Goal: Information Seeking & Learning: Learn about a topic

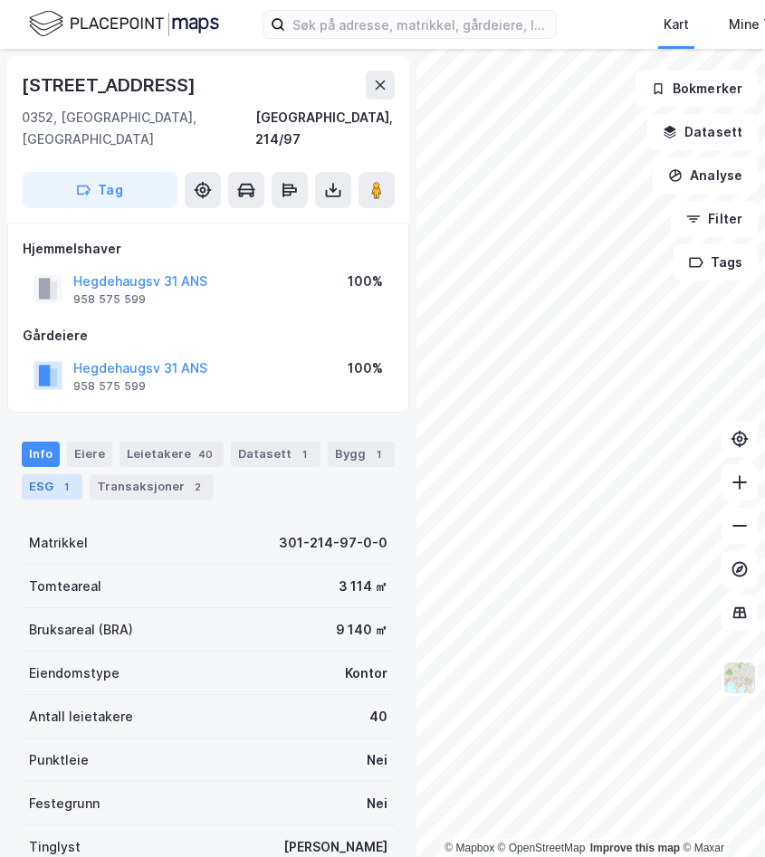
click at [62, 478] on div "1" at bounding box center [66, 487] width 18 height 18
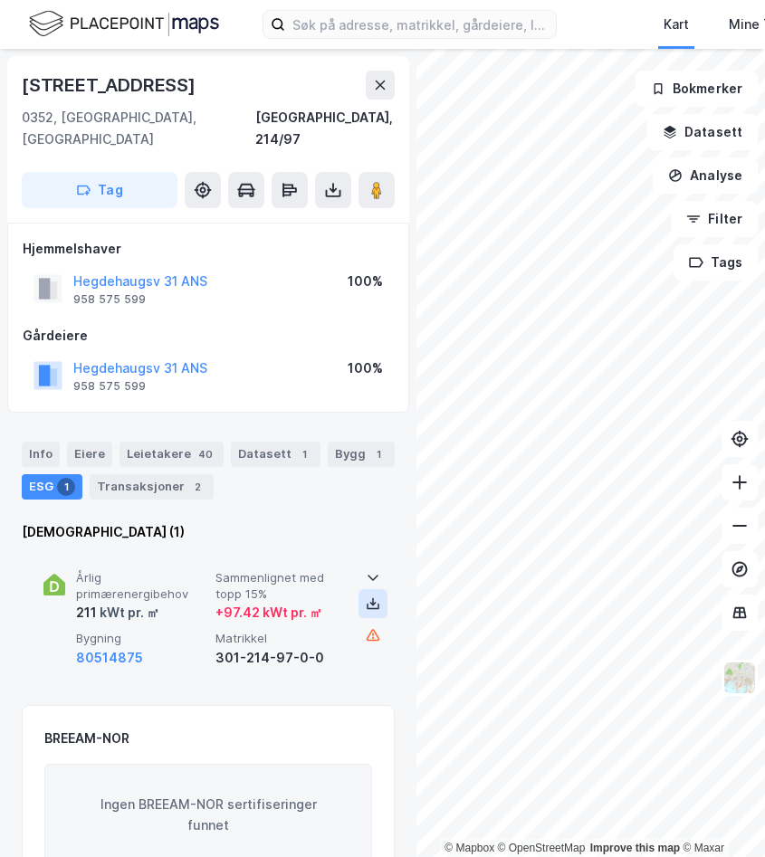
click at [370, 603] on icon at bounding box center [373, 605] width 6 height 4
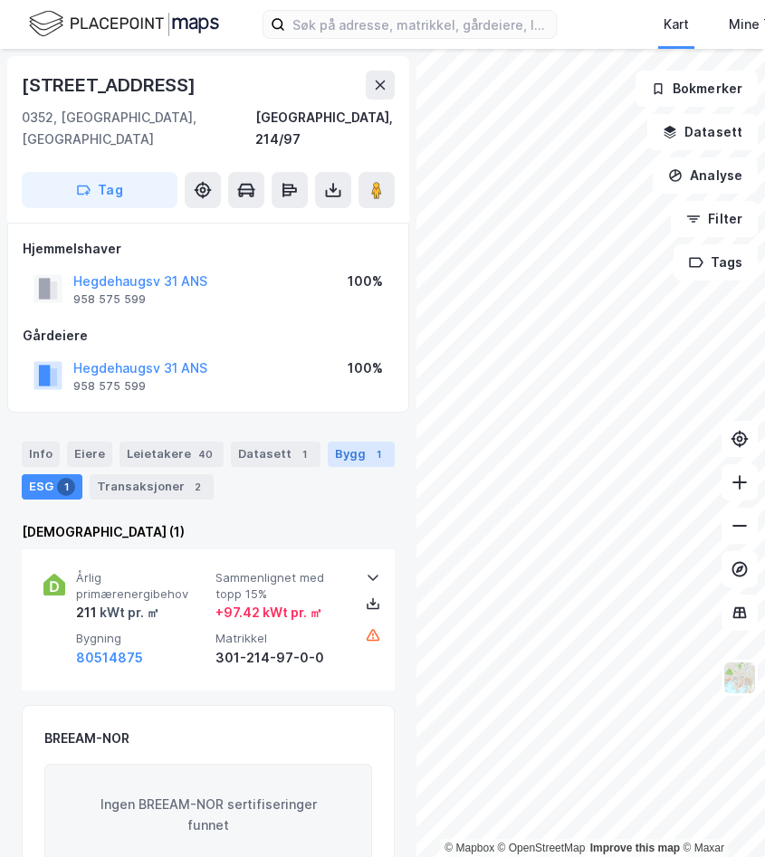
click at [335, 442] on div "Bygg 1" at bounding box center [361, 454] width 67 height 25
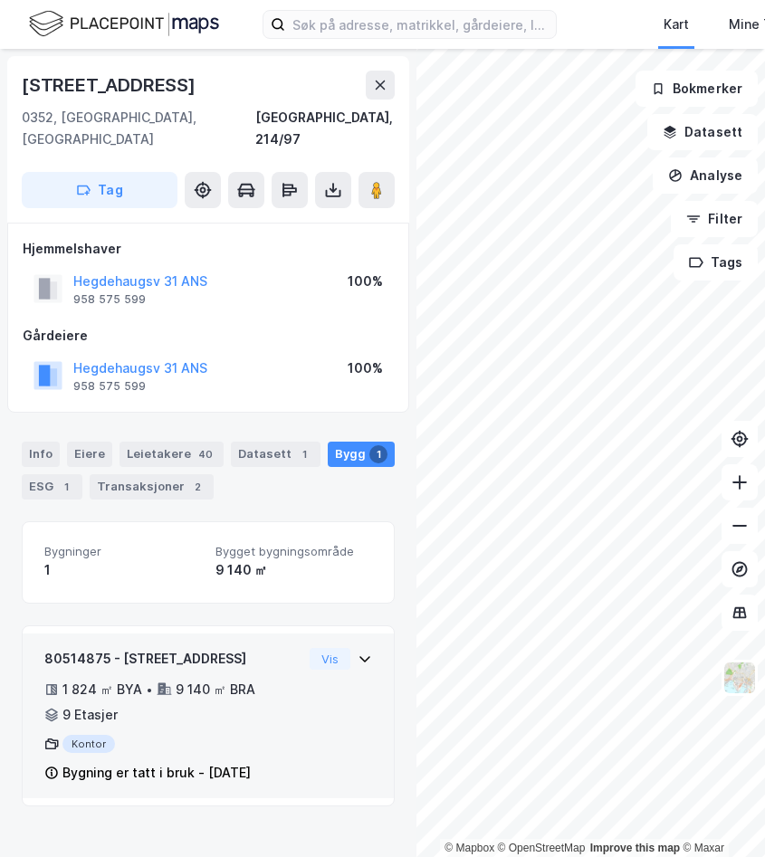
click at [357, 652] on icon at bounding box center [364, 659] width 14 height 14
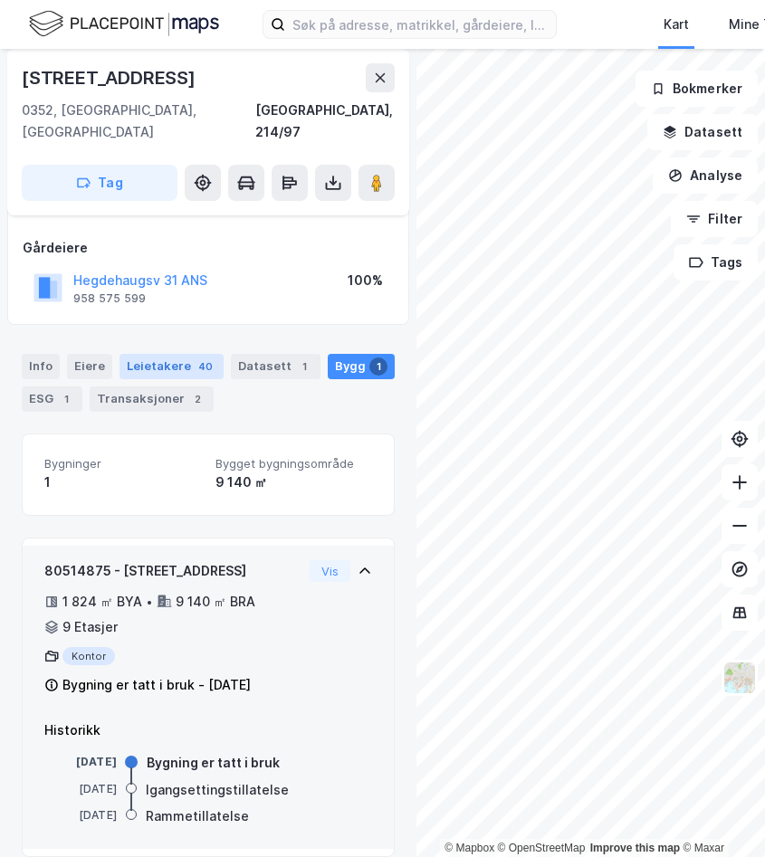
click at [168, 354] on div "Leietakere 40" at bounding box center [171, 366] width 104 height 25
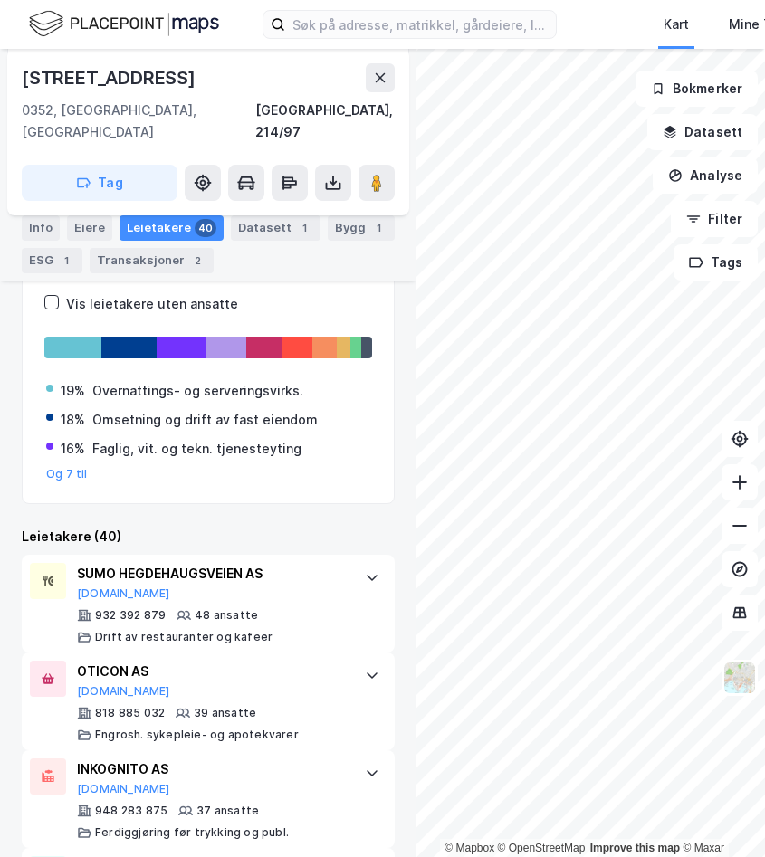
scroll to position [338, 0]
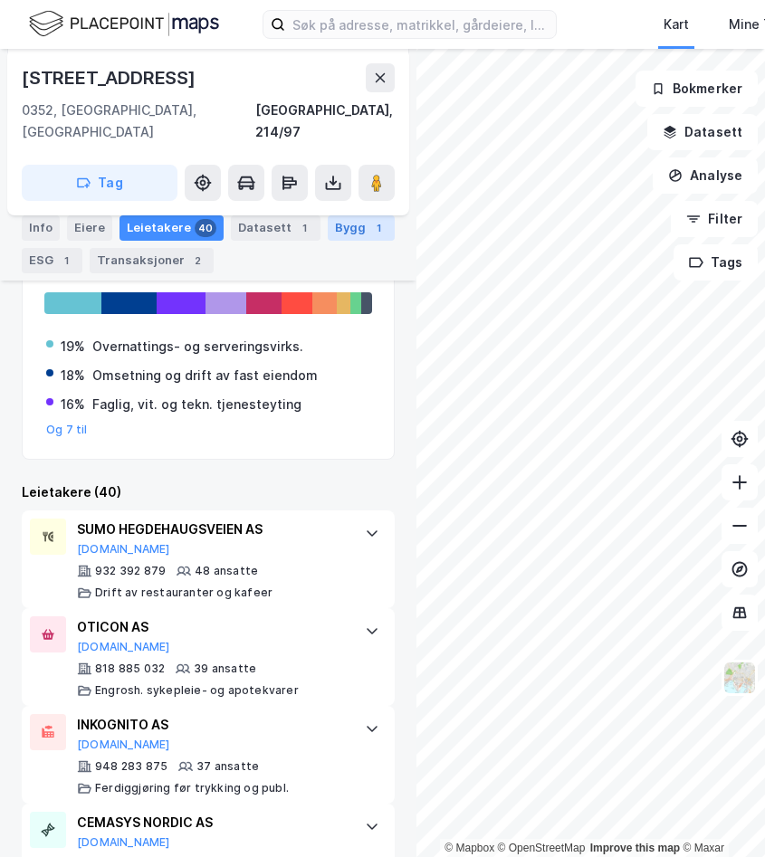
click at [330, 237] on div "Bygg 1" at bounding box center [361, 227] width 67 height 25
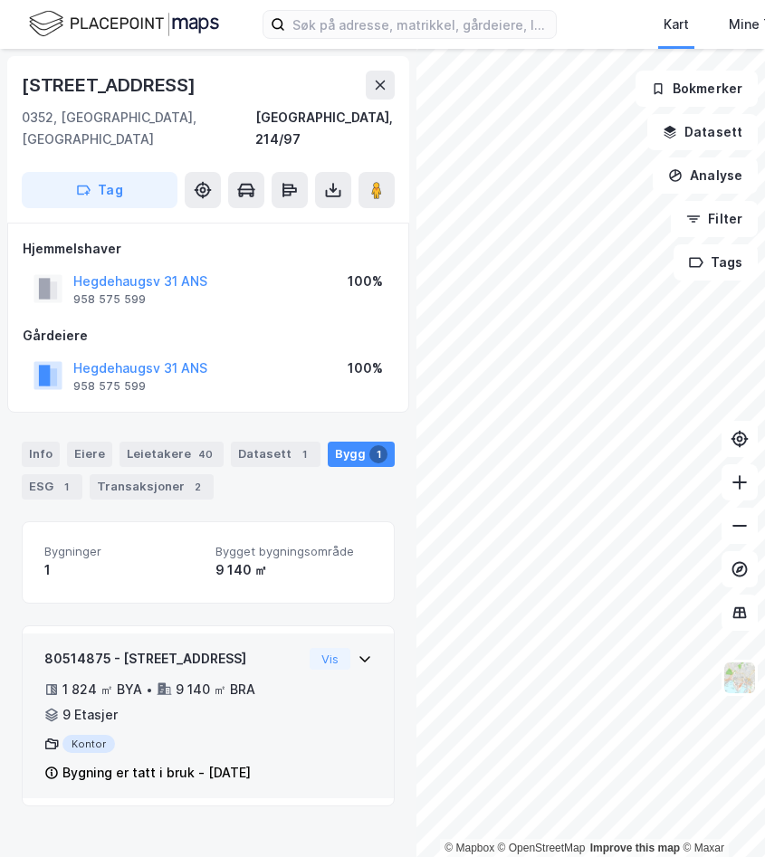
click at [218, 648] on div "80514875 - [STREET_ADDRESS]" at bounding box center [173, 659] width 258 height 22
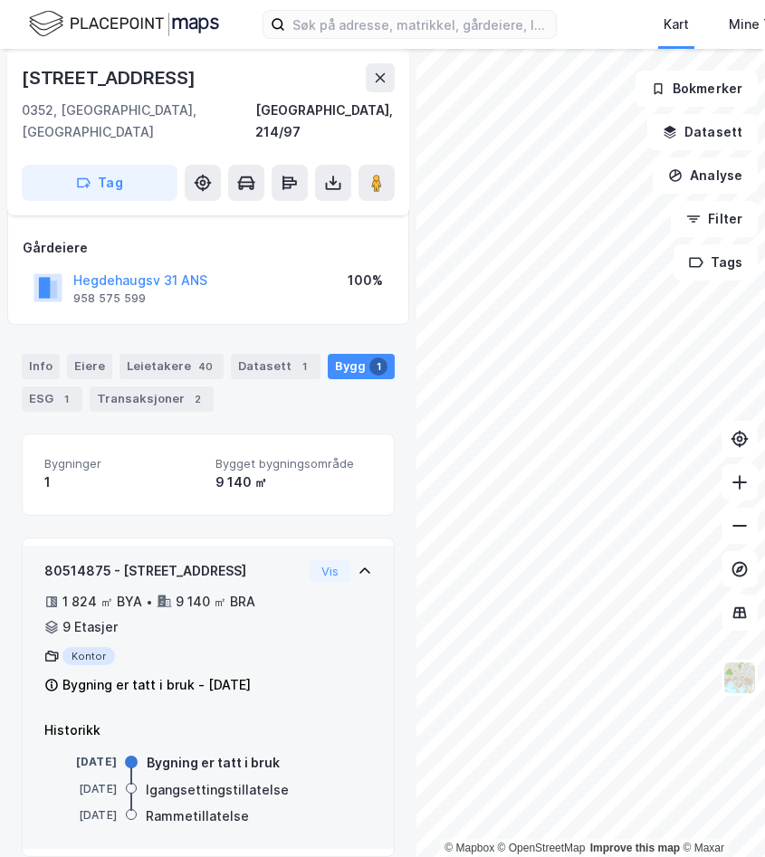
scroll to position [87, 0]
click at [92, 648] on div "Kontor" at bounding box center [173, 657] width 258 height 18
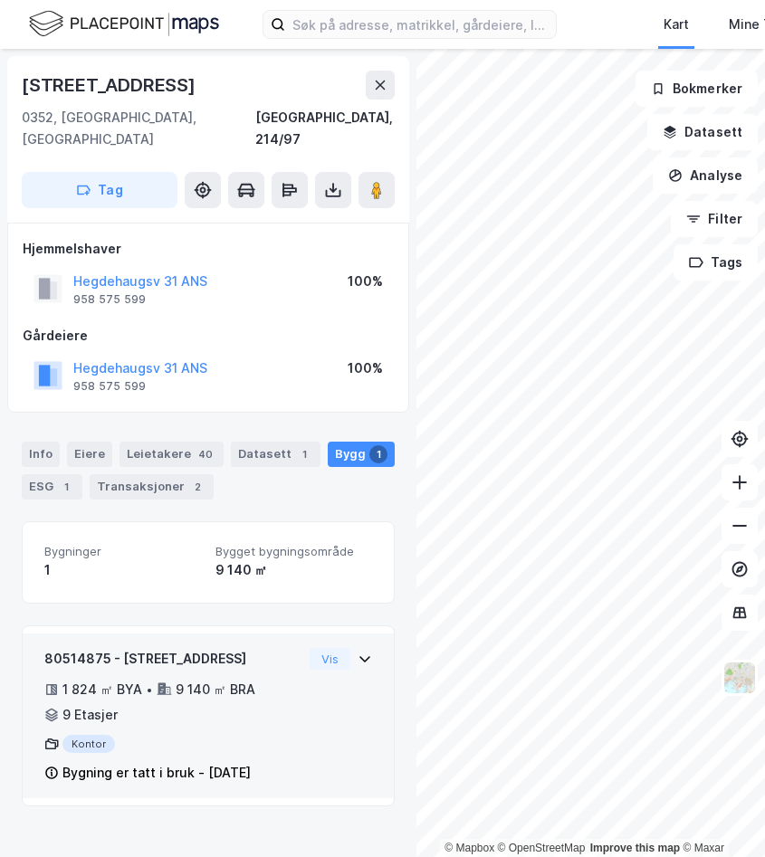
scroll to position [0, 0]
click at [302, 689] on div "80514875 - Hegdehaugsveien 31 1 824 ㎡ BYA • 9 140 ㎡ BRA • 9 Etasjer Kontor Bygn…" at bounding box center [208, 723] width 328 height 150
